Goal: Transaction & Acquisition: Book appointment/travel/reservation

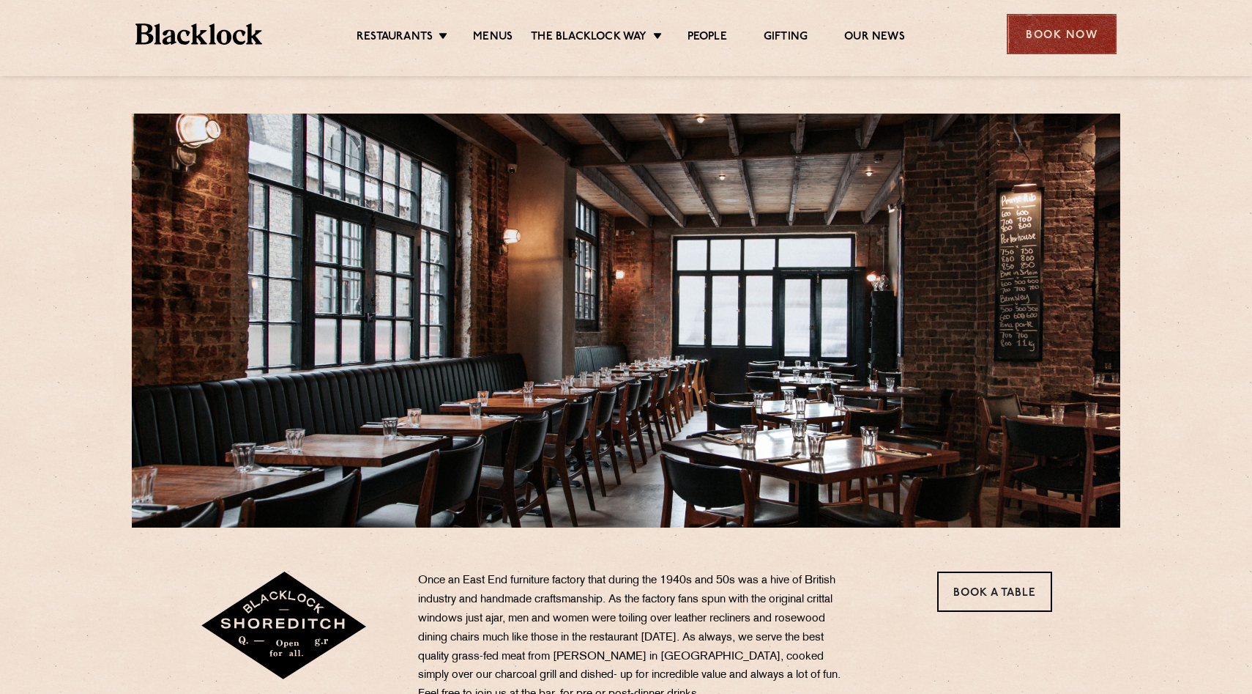
click at [1059, 40] on div "Book Now" at bounding box center [1062, 34] width 110 height 40
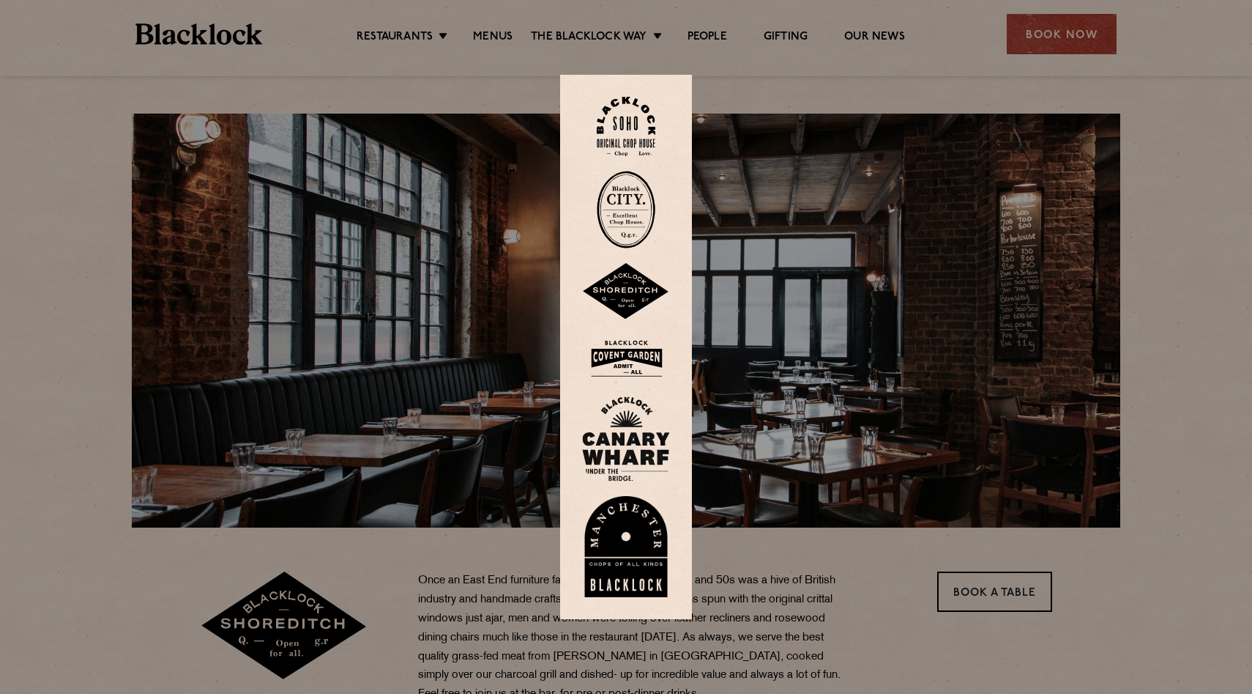
click at [640, 292] on img at bounding box center [626, 291] width 88 height 57
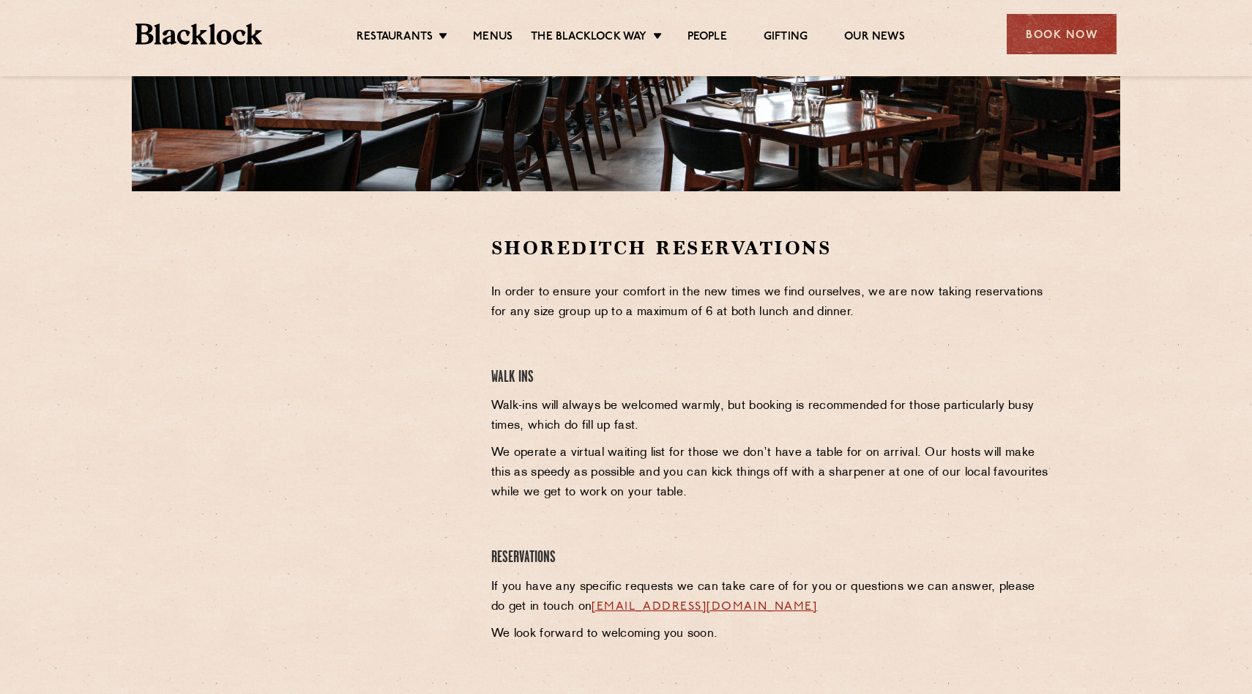
scroll to position [412, 0]
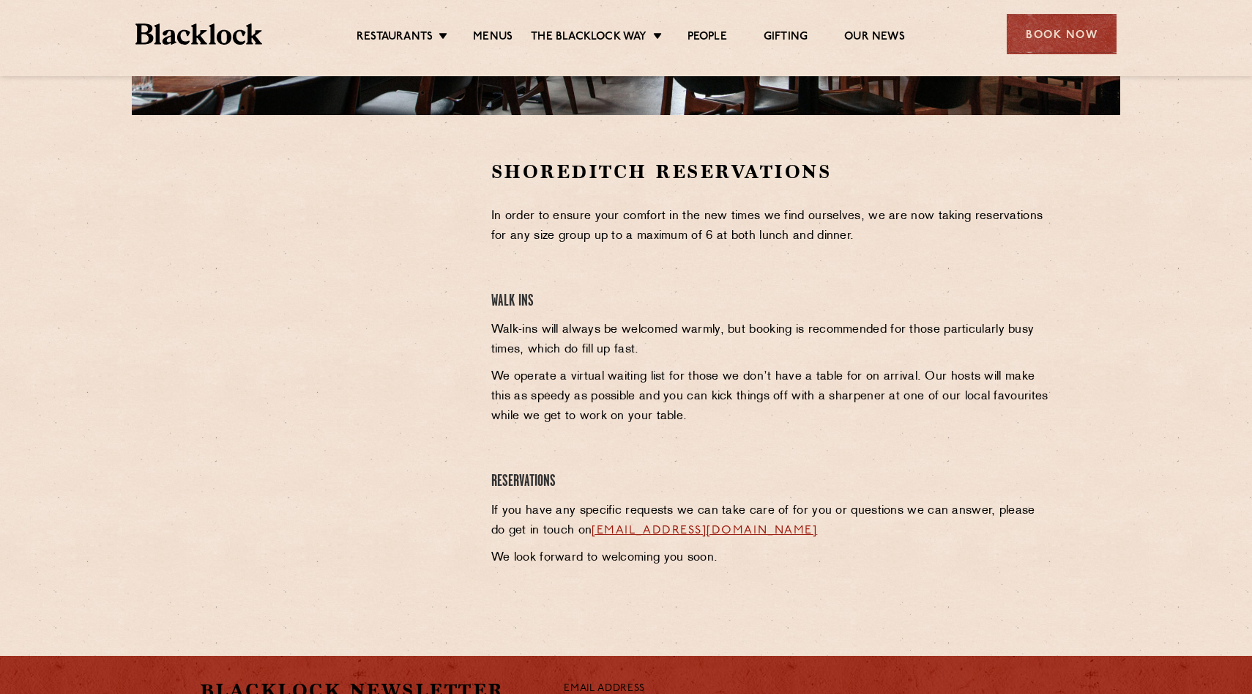
click at [363, 428] on div at bounding box center [334, 367] width 291 height 416
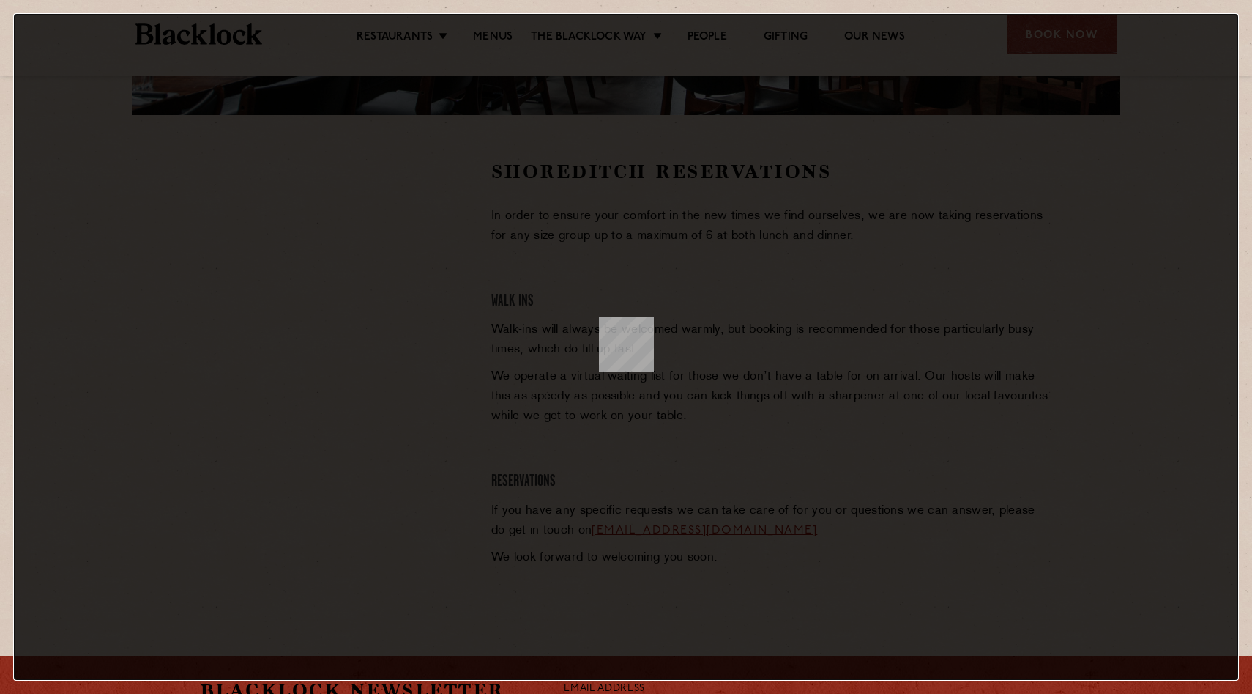
scroll to position [0, 0]
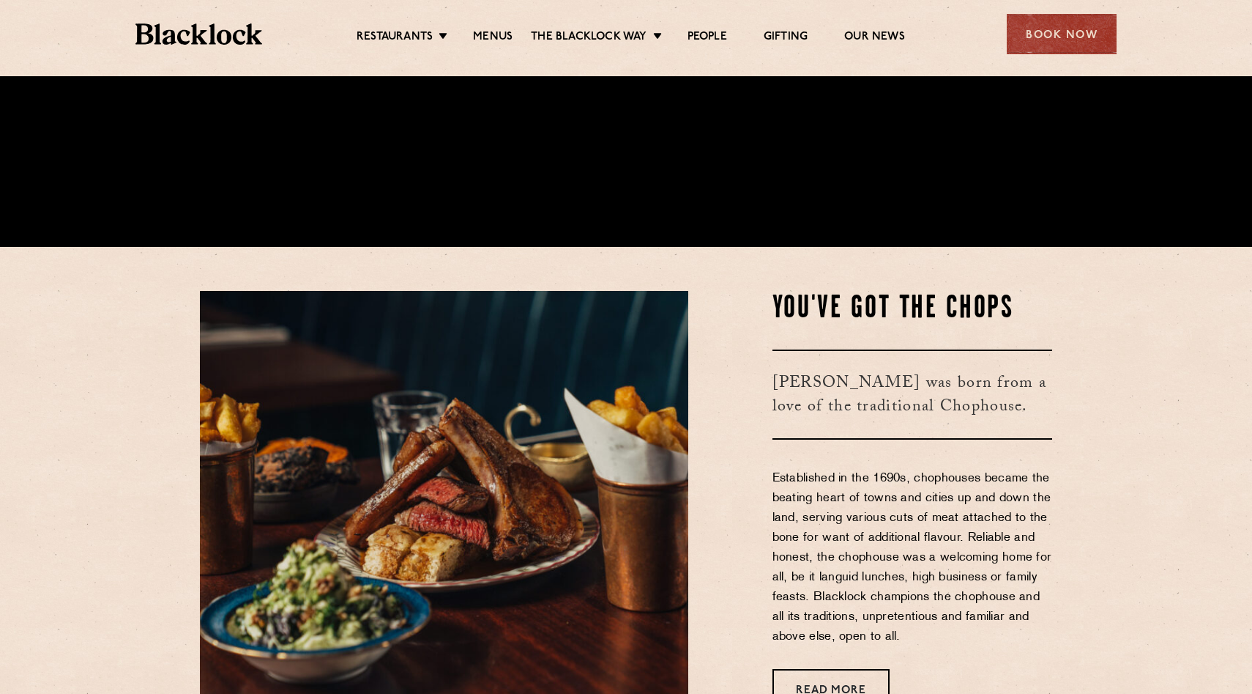
scroll to position [542, 0]
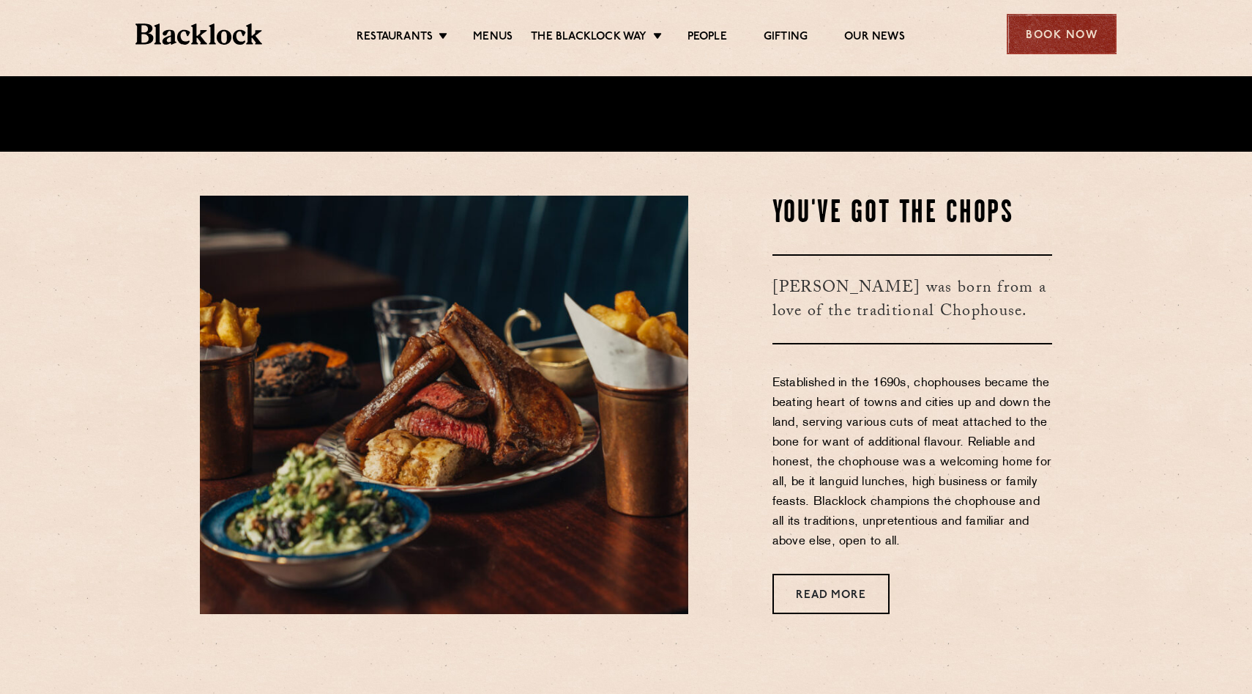
click at [1050, 25] on div "Book Now" at bounding box center [1062, 34] width 110 height 40
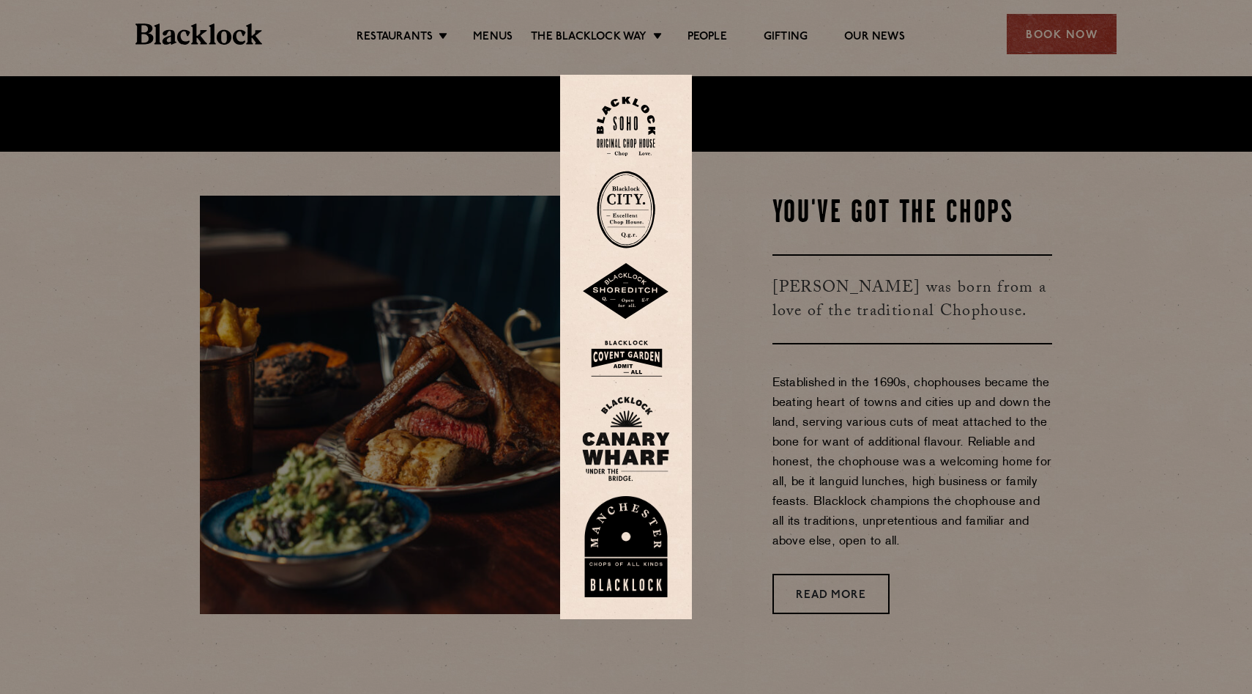
click at [623, 358] on img at bounding box center [626, 359] width 88 height 48
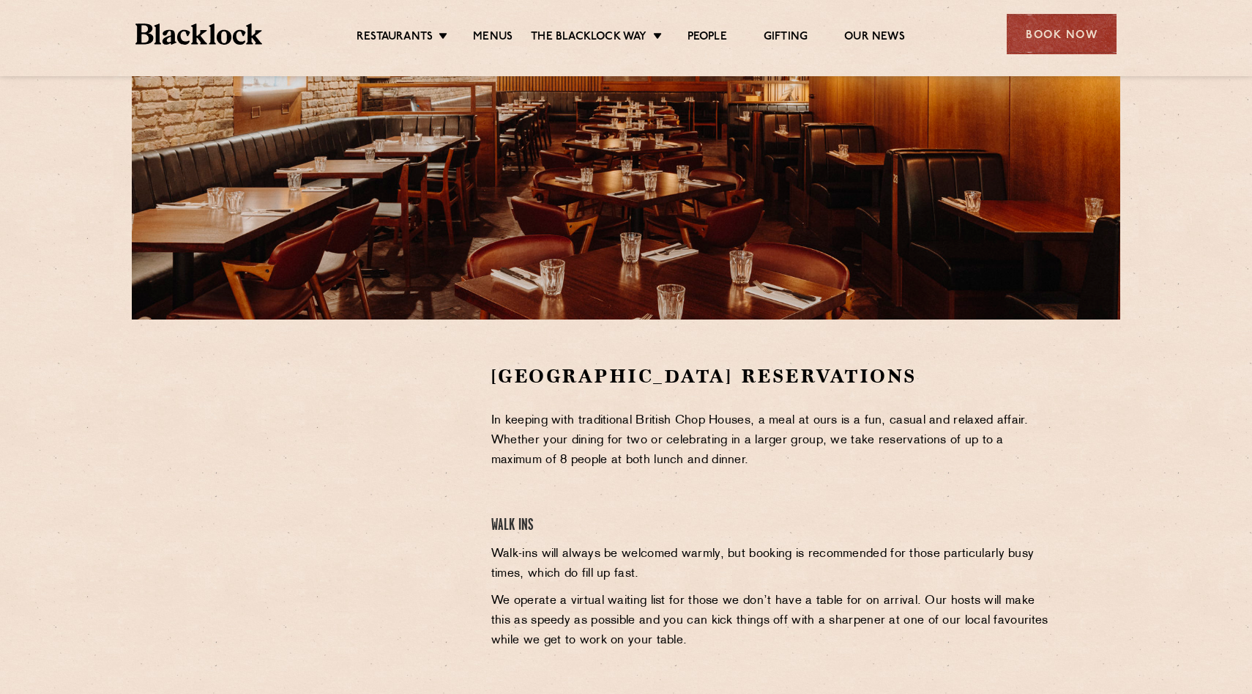
scroll to position [357, 0]
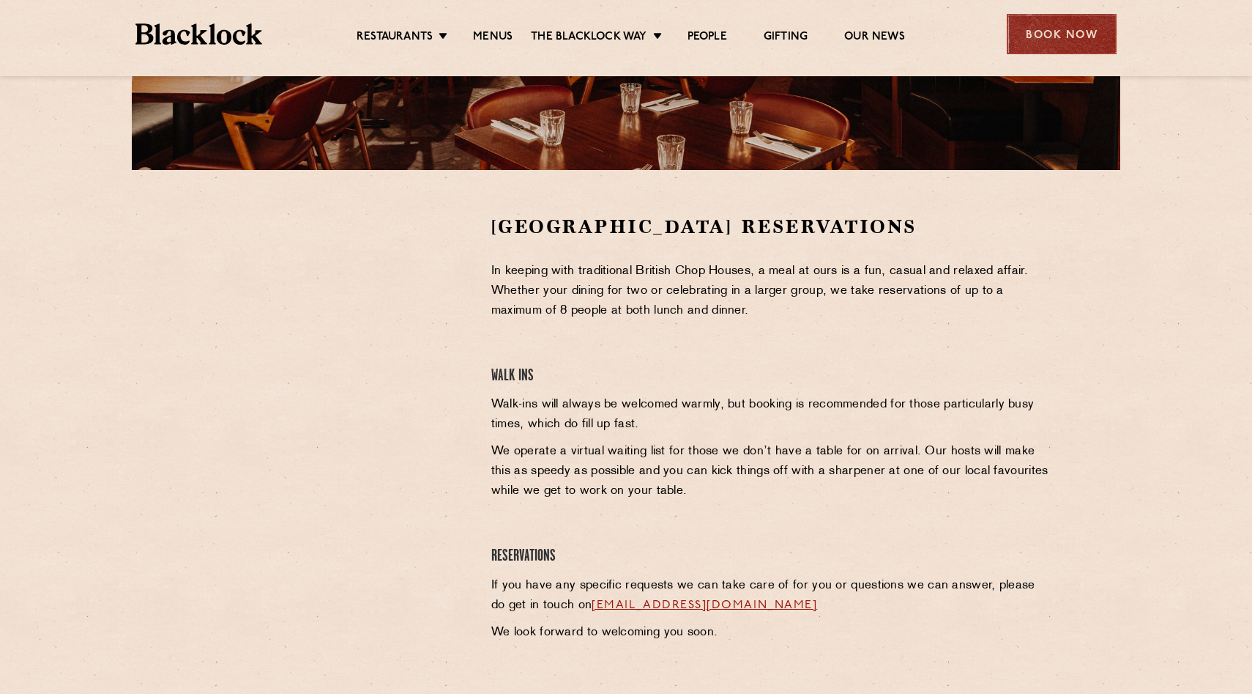
click at [1097, 30] on div "Book Now" at bounding box center [1062, 34] width 110 height 40
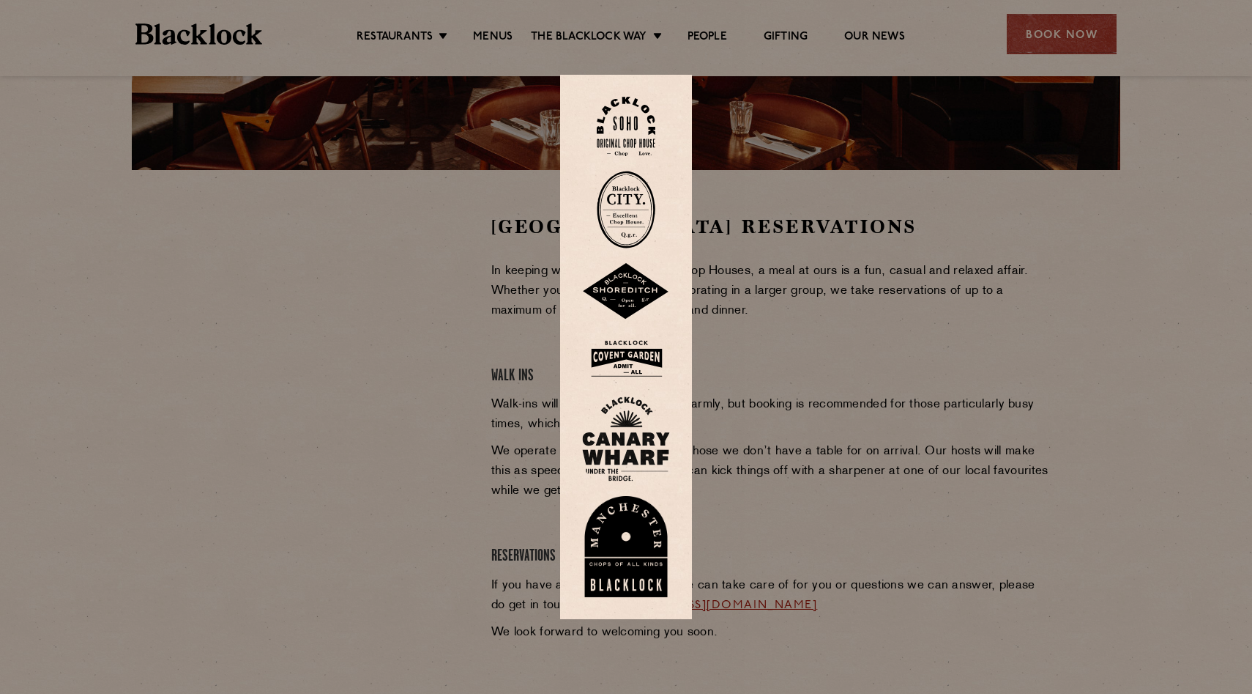
click at [647, 144] on img at bounding box center [626, 126] width 59 height 59
